Goal: Task Accomplishment & Management: Complete application form

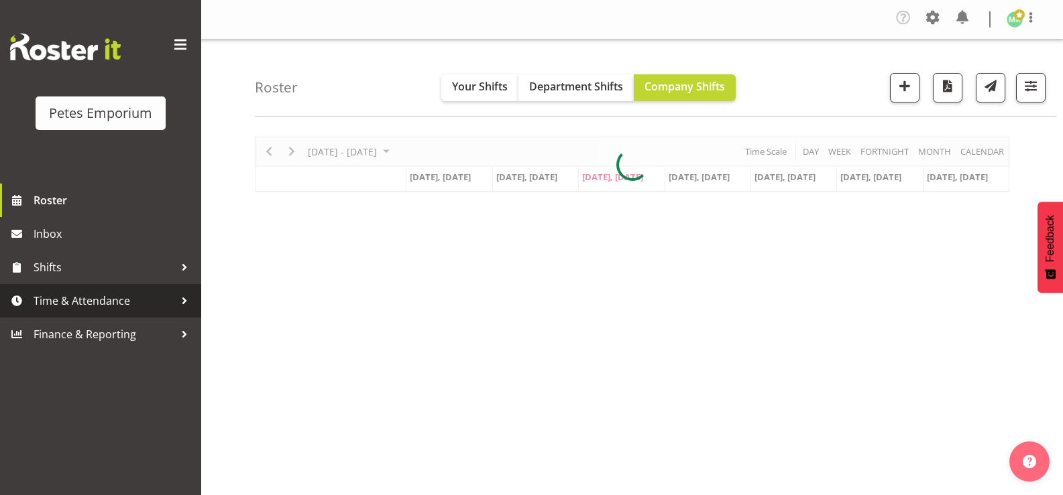
click at [97, 306] on span "Time & Attendance" at bounding box center [104, 301] width 141 height 20
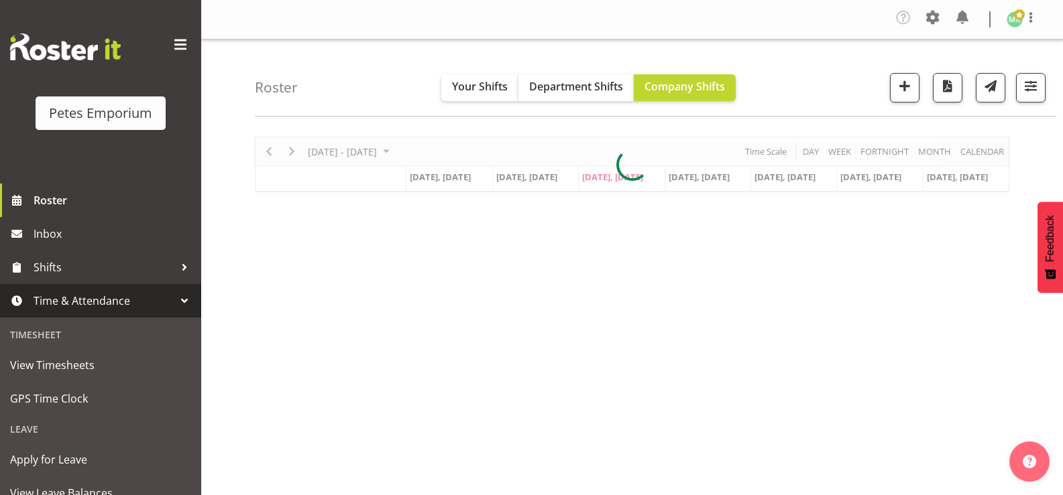
scroll to position [119, 0]
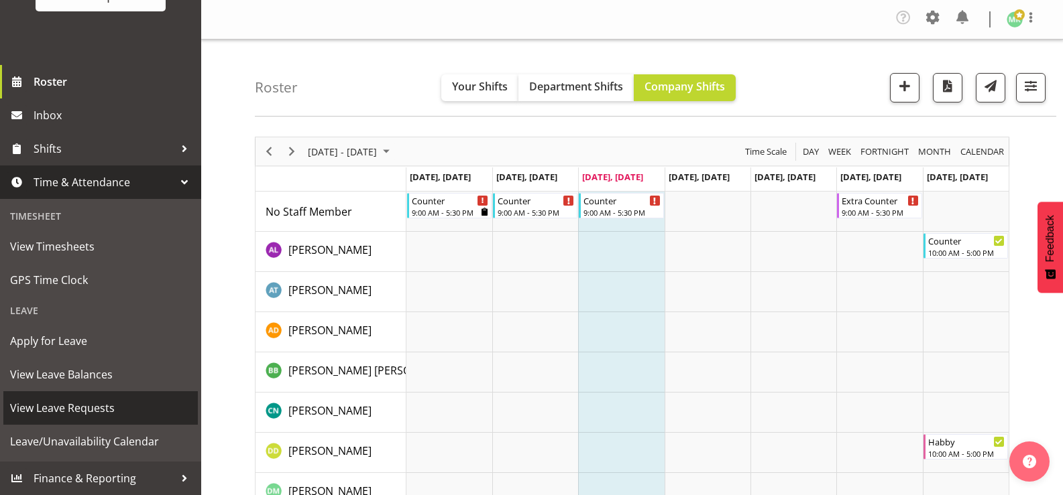
click at [88, 402] on span "View Leave Requests" at bounding box center [100, 408] width 181 height 20
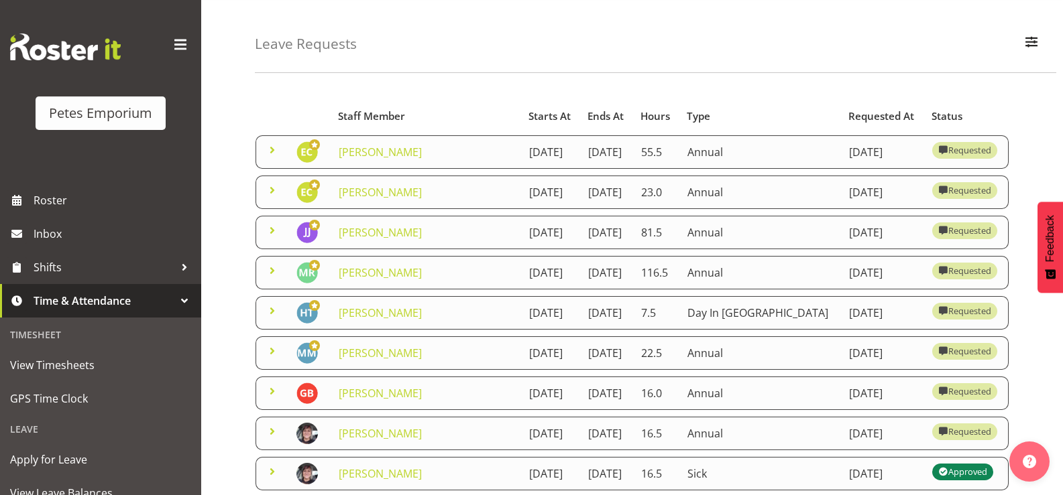
scroll to position [67, 0]
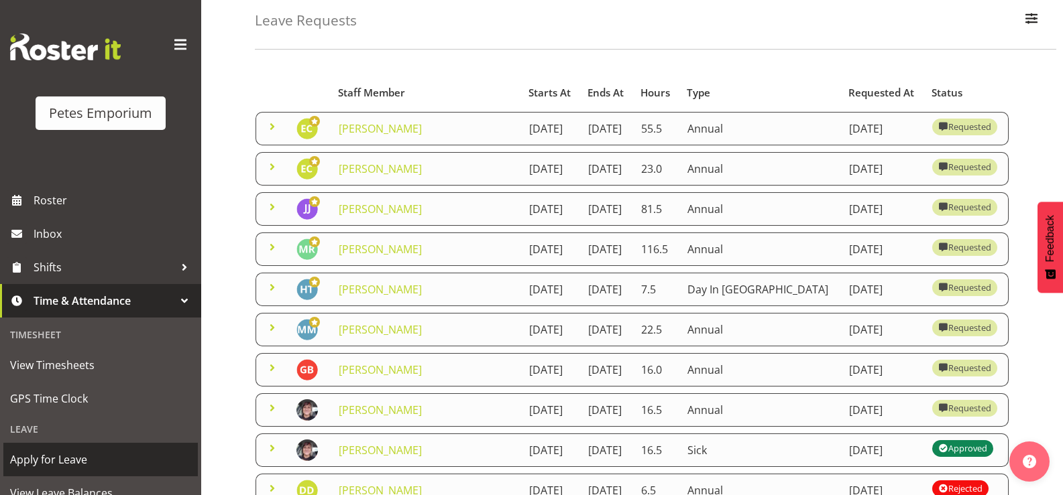
click at [111, 461] on span "Apply for Leave" at bounding box center [100, 460] width 181 height 20
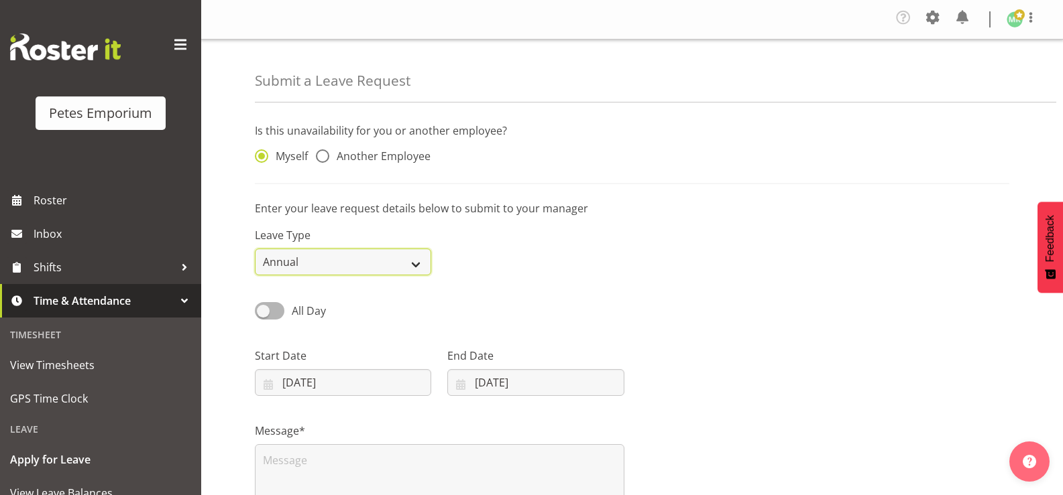
click at [420, 263] on select "Annual Sick Leave Without Pay Bereavement Domestic Violence Parental Jury Servi…" at bounding box center [343, 262] width 176 height 27
select select "Day In [GEOGRAPHIC_DATA]"
click at [255, 249] on select "Annual Sick Leave Without Pay Bereavement Domestic Violence Parental Jury Servi…" at bounding box center [343, 262] width 176 height 27
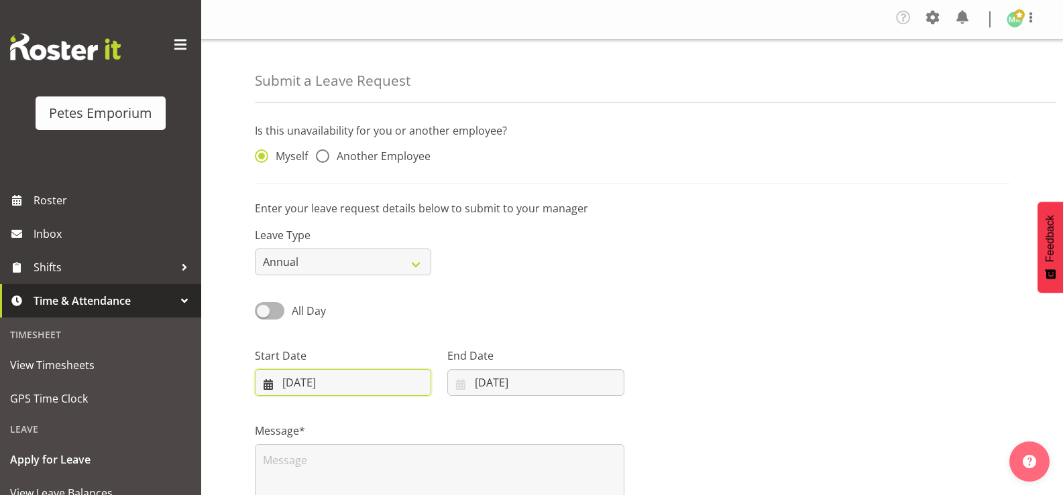
click at [360, 375] on input "[DATE]" at bounding box center [343, 382] width 176 height 27
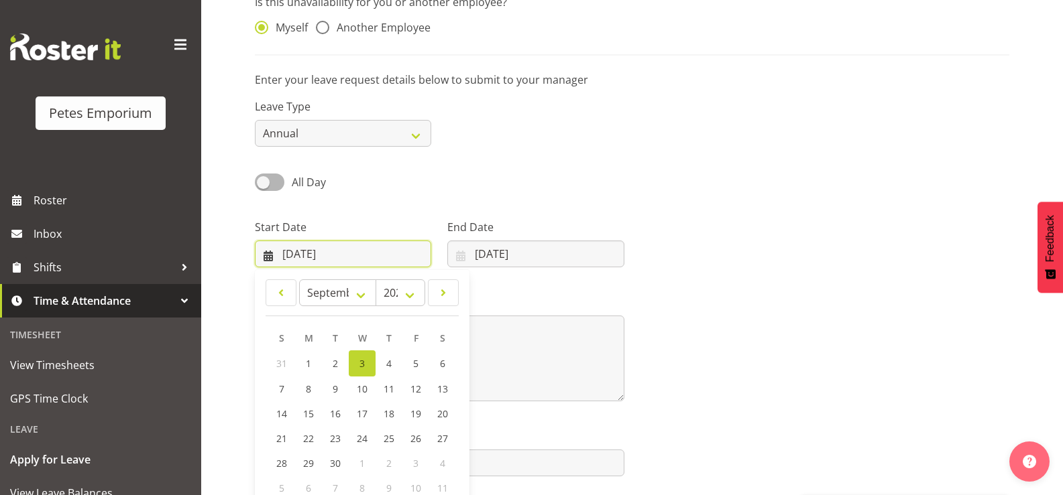
scroll to position [134, 0]
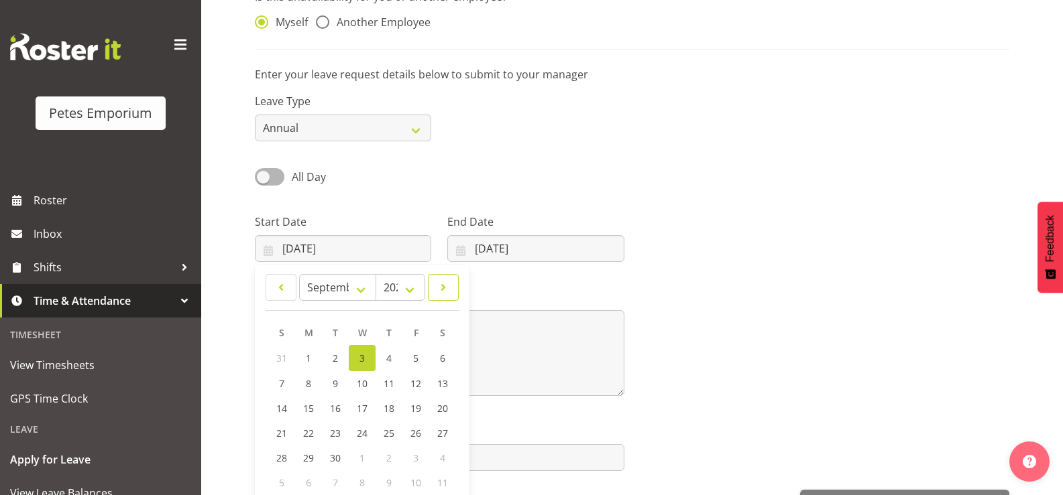
click at [438, 288] on span at bounding box center [442, 288] width 13 height 16
select select "11"
click at [442, 359] on span "6" at bounding box center [442, 357] width 5 height 13
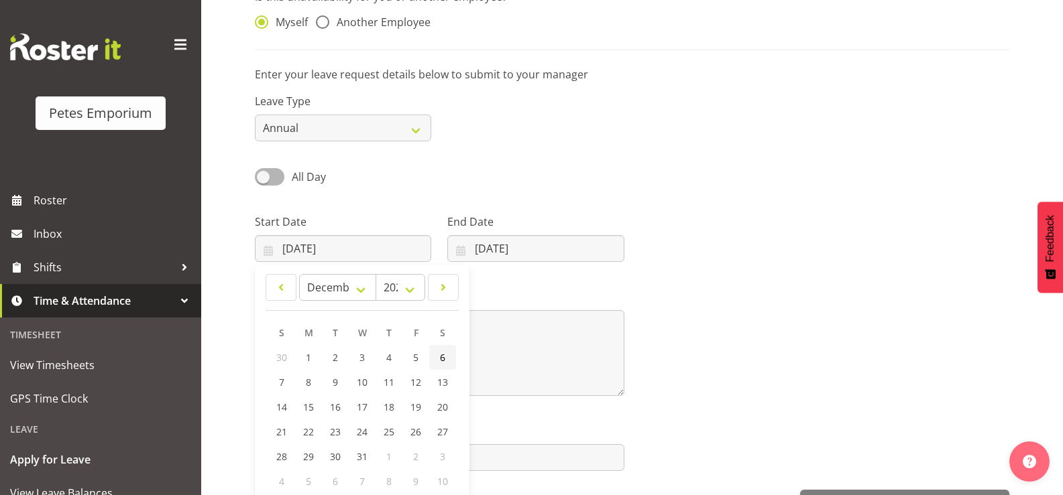
type input "[DATE]"
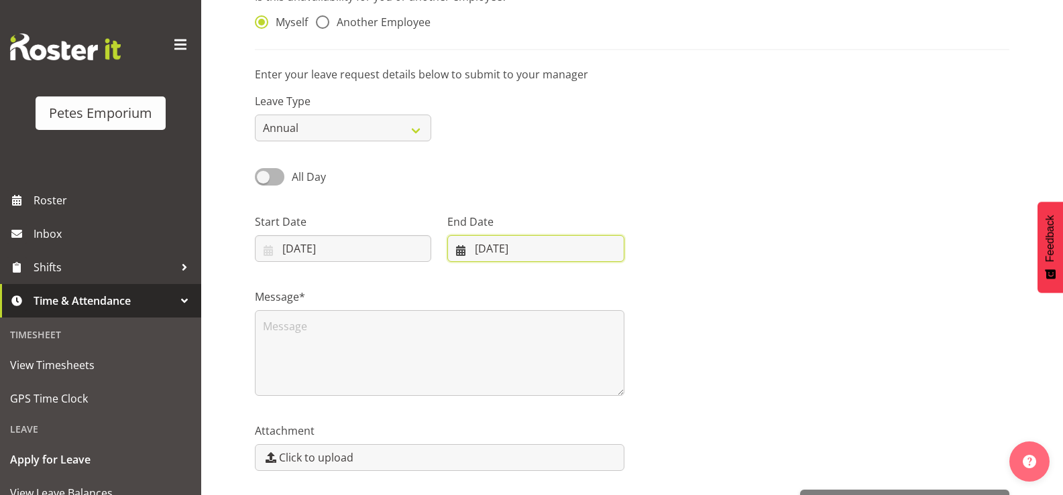
click at [508, 247] on input "[DATE]" at bounding box center [535, 248] width 176 height 27
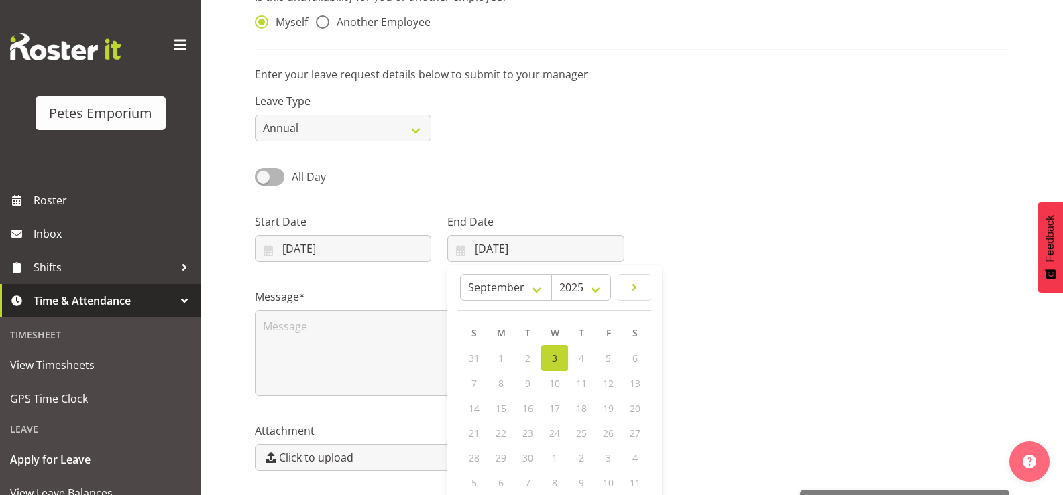
click at [634, 360] on span "6" at bounding box center [634, 358] width 5 height 13
click at [636, 284] on span at bounding box center [634, 288] width 16 height 16
select select "11"
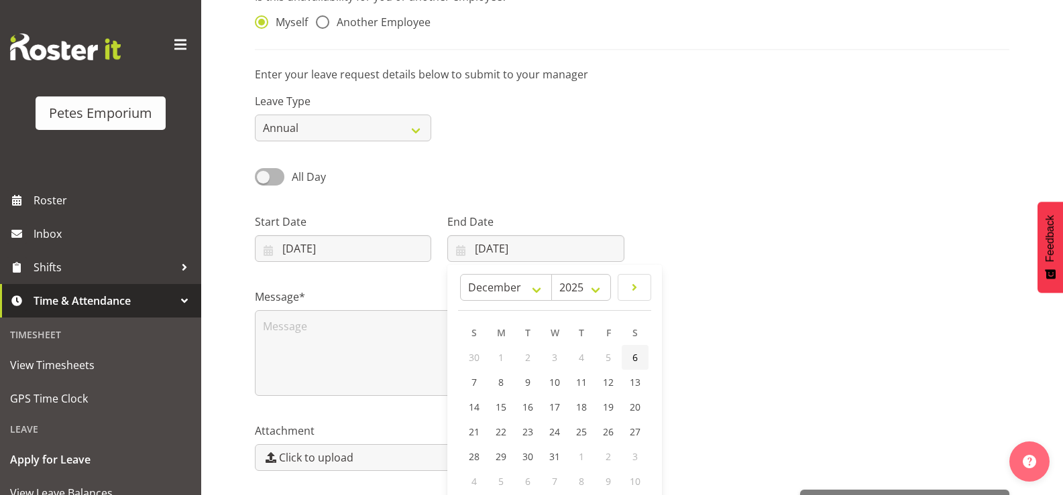
click at [634, 360] on span "6" at bounding box center [634, 357] width 5 height 13
type input "[DATE]"
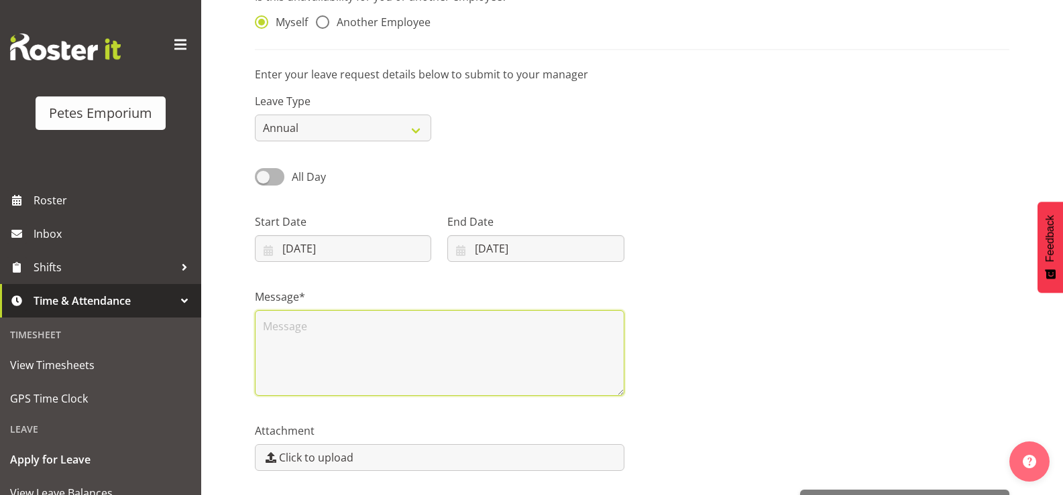
click at [380, 344] on textarea at bounding box center [439, 353] width 369 height 86
type textarea "H"
click at [267, 324] on textarea "planned a surpise" at bounding box center [439, 353] width 369 height 86
click at [485, 326] on textarea "Planned a surpise 45th wedding anniversary for my parents" at bounding box center [439, 353] width 369 height 86
click at [323, 345] on textarea "Planned a surpise 45th wedding anniversary lunch/afternoon tea for my parents" at bounding box center [439, 353] width 369 height 86
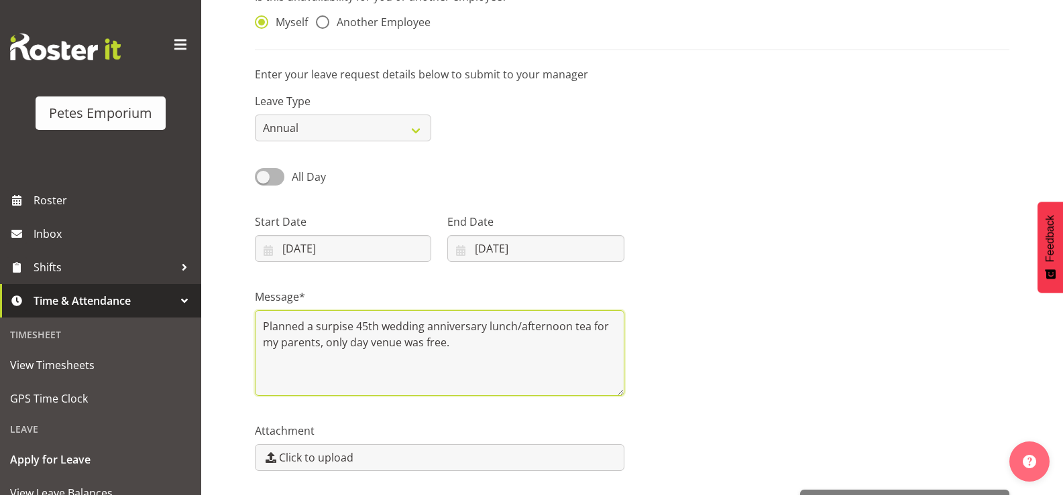
scroll to position [178, 0]
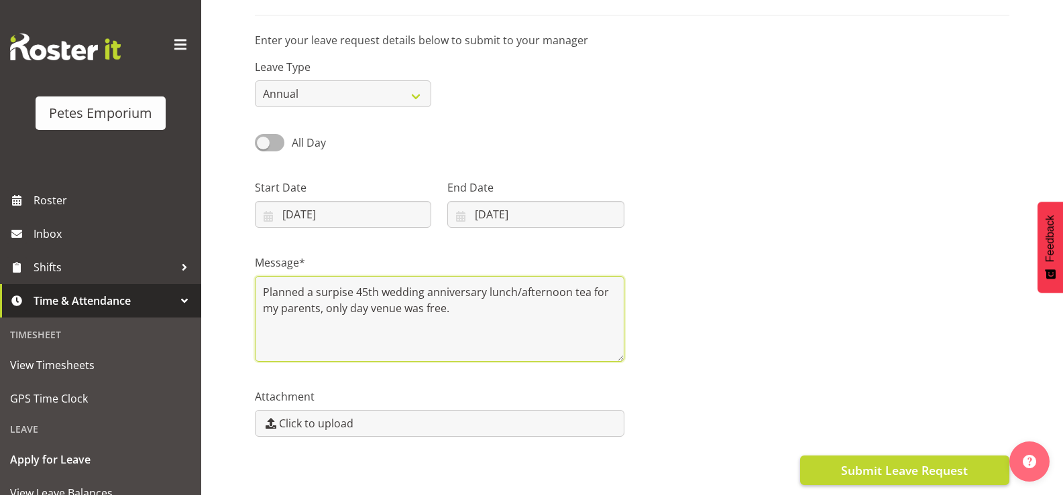
type textarea "Planned a surpise 45th wedding anniversary lunch/afternoon tea for my parents, …"
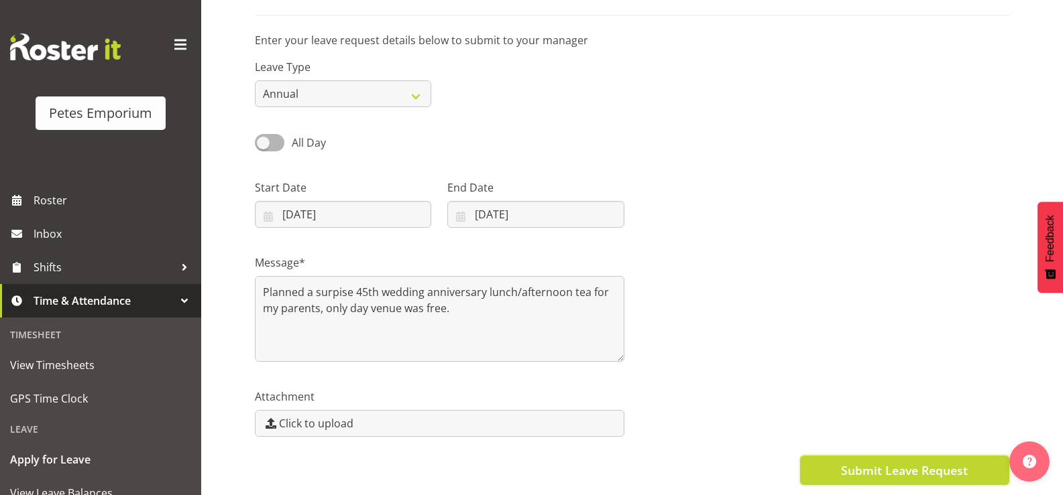
click at [856, 462] on span "Submit Leave Request" at bounding box center [904, 470] width 127 height 17
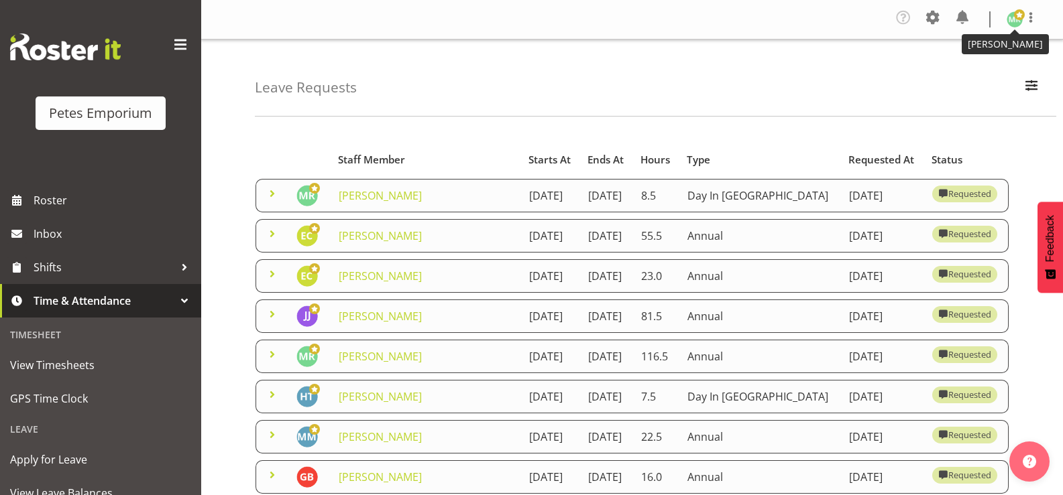
click at [1010, 19] on img at bounding box center [1014, 19] width 16 height 16
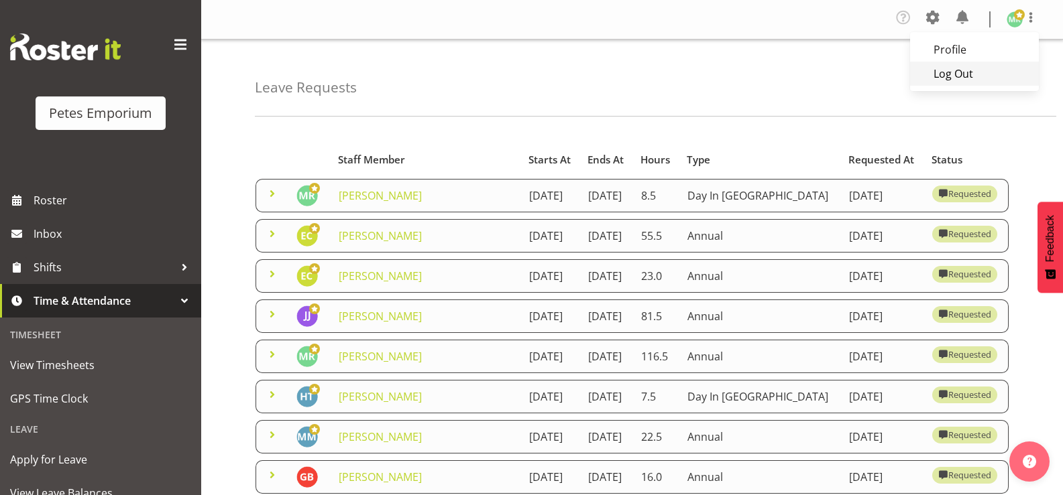
click at [960, 76] on link "Log Out" at bounding box center [974, 74] width 129 height 24
